Goal: Information Seeking & Learning: Learn about a topic

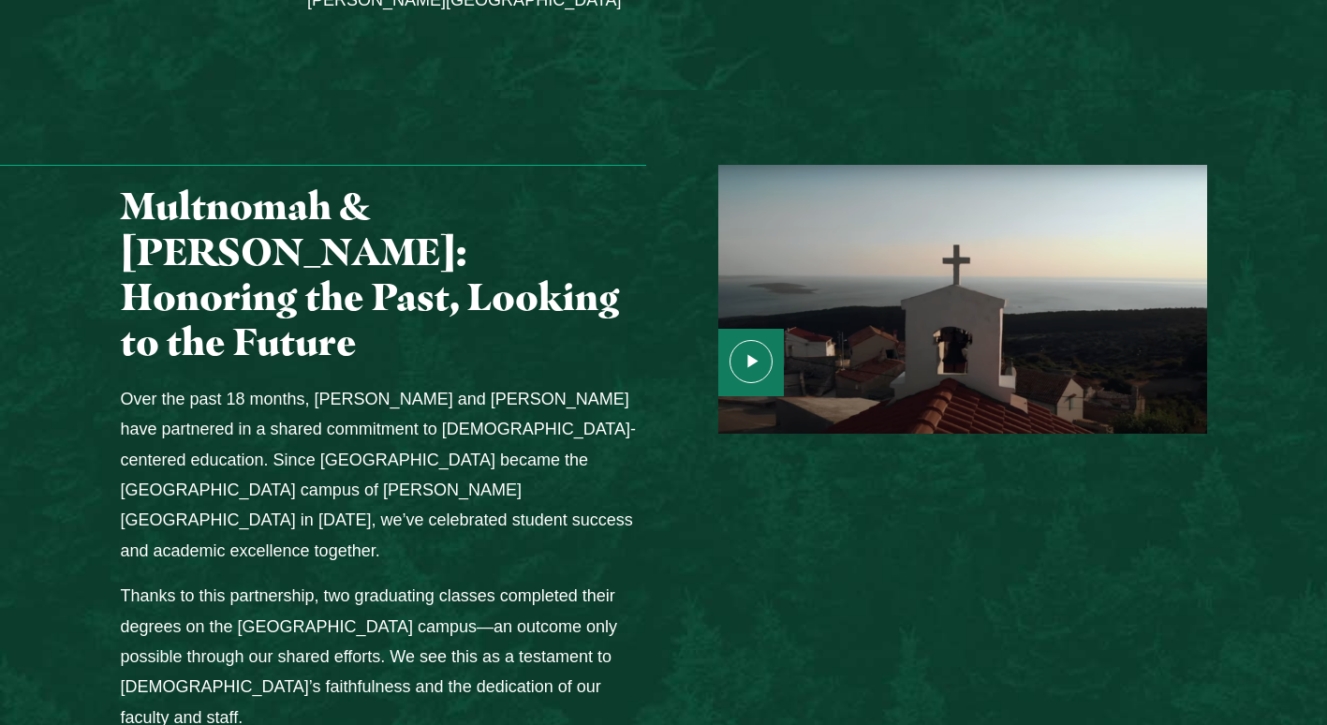
scroll to position [2402, 0]
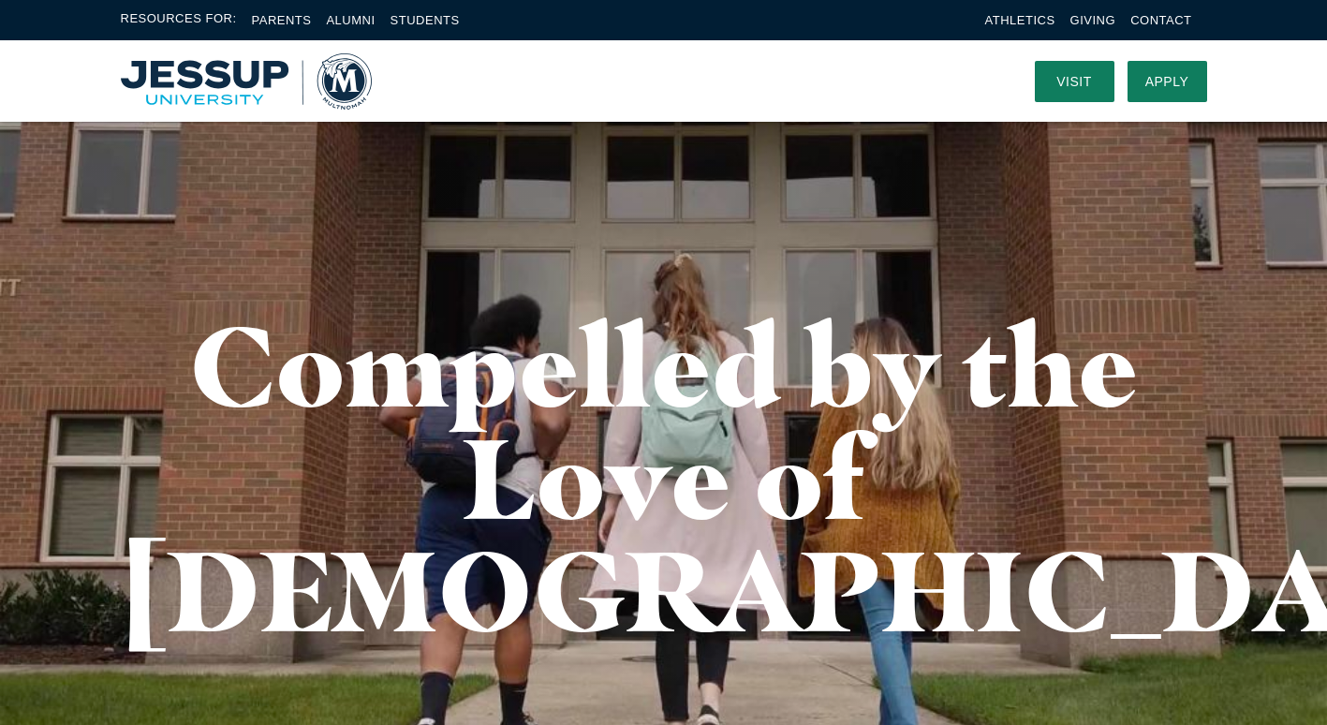
scroll to position [2402, 0]
